Goal: Information Seeking & Learning: Learn about a topic

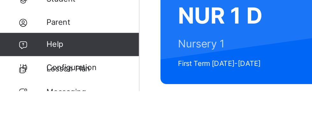
click at [33, 91] on span "Classes" at bounding box center [50, 89] width 51 height 6
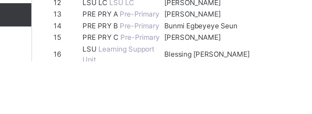
scroll to position [116, 0]
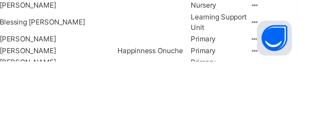
click at [0, 0] on ul "View Class Assign form Teacher" at bounding box center [0, 0] width 0 height 0
click at [0, 0] on div "View Class" at bounding box center [0, 0] width 0 height 0
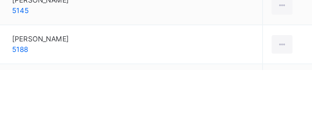
scroll to position [384, 0]
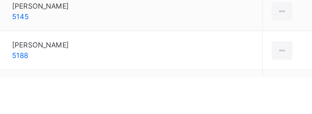
click at [268, 99] on icon at bounding box center [269, 99] width 5 height 6
click at [0, 0] on div "View Profile" at bounding box center [0, 0] width 0 height 0
